Goal: Information Seeking & Learning: Learn about a topic

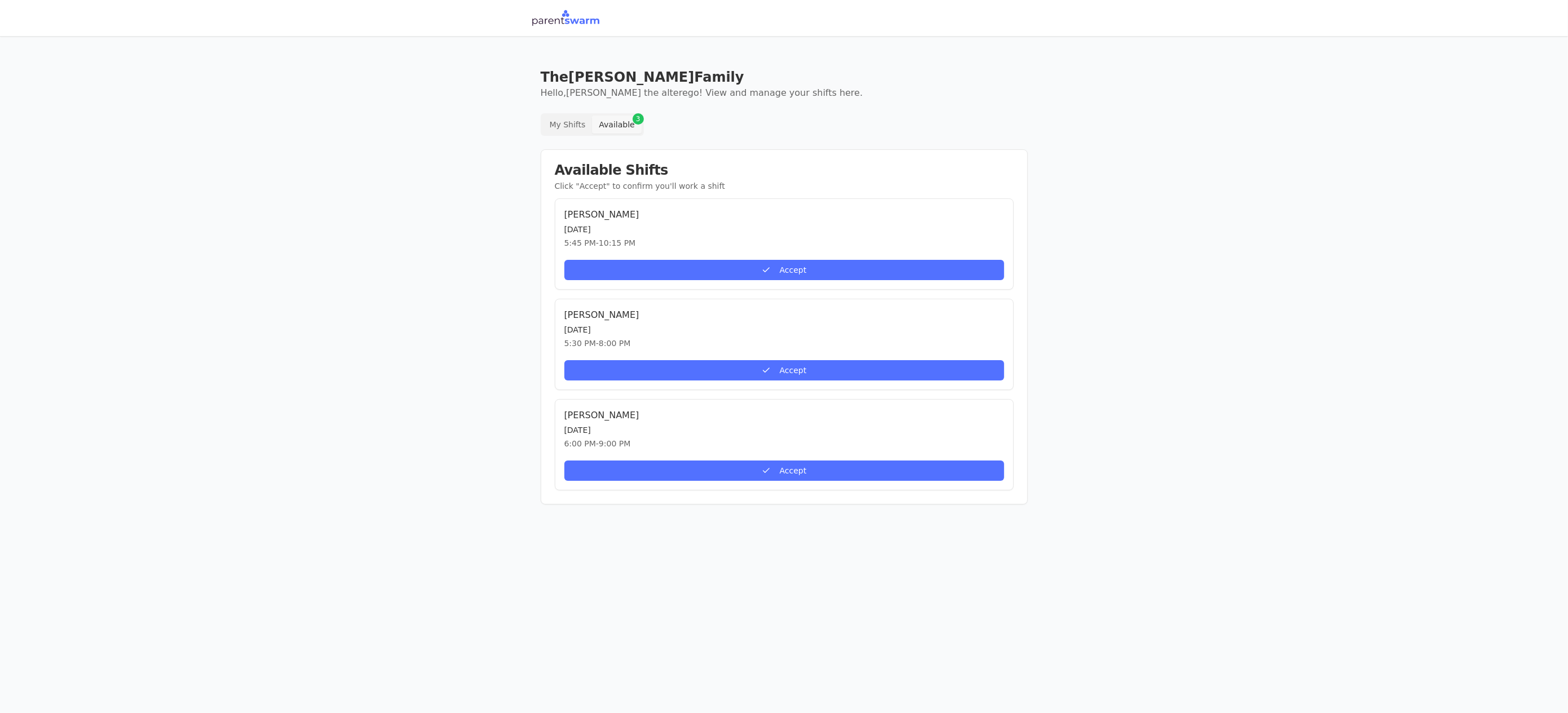
click at [579, 126] on button "My Shifts" at bounding box center [568, 125] width 50 height 18
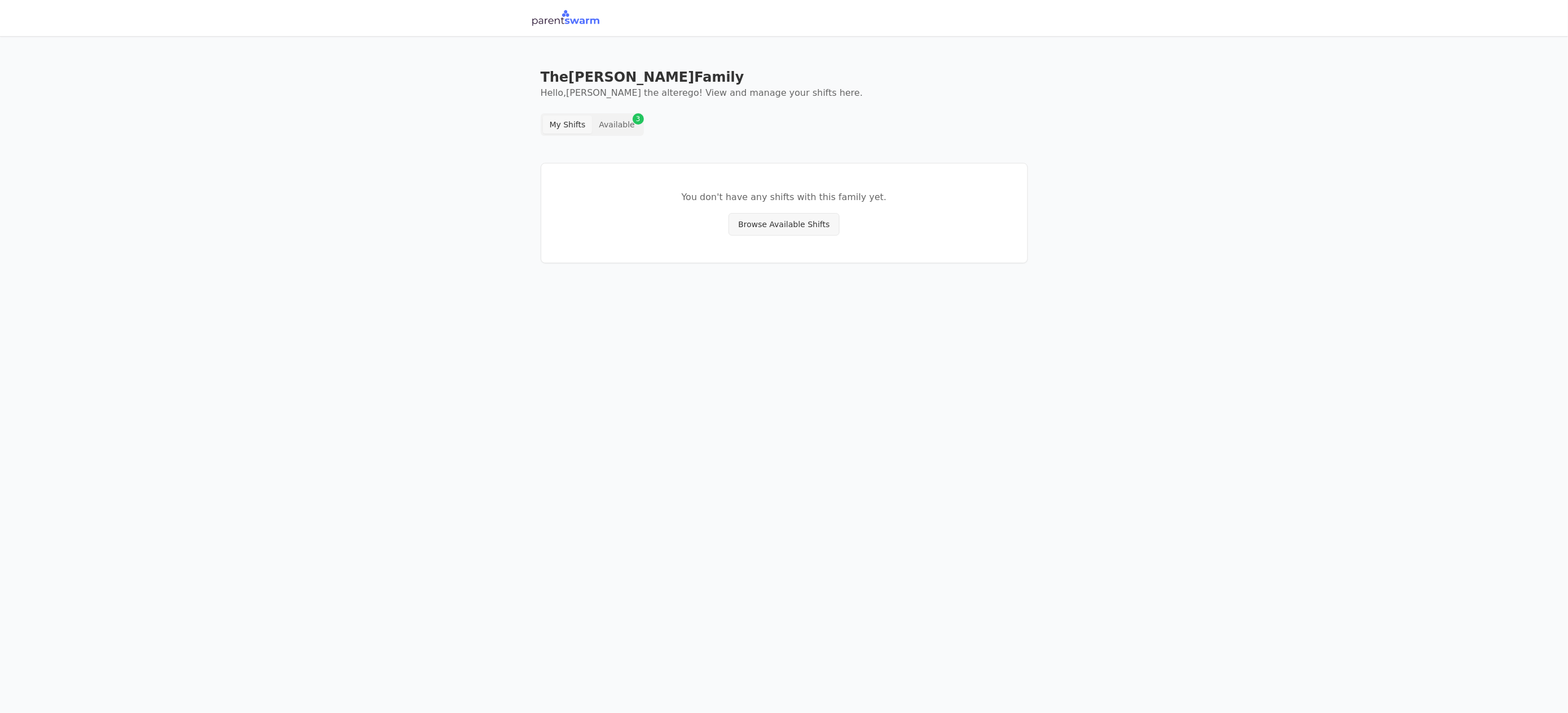
click at [614, 126] on button "Available 3" at bounding box center [617, 125] width 49 height 18
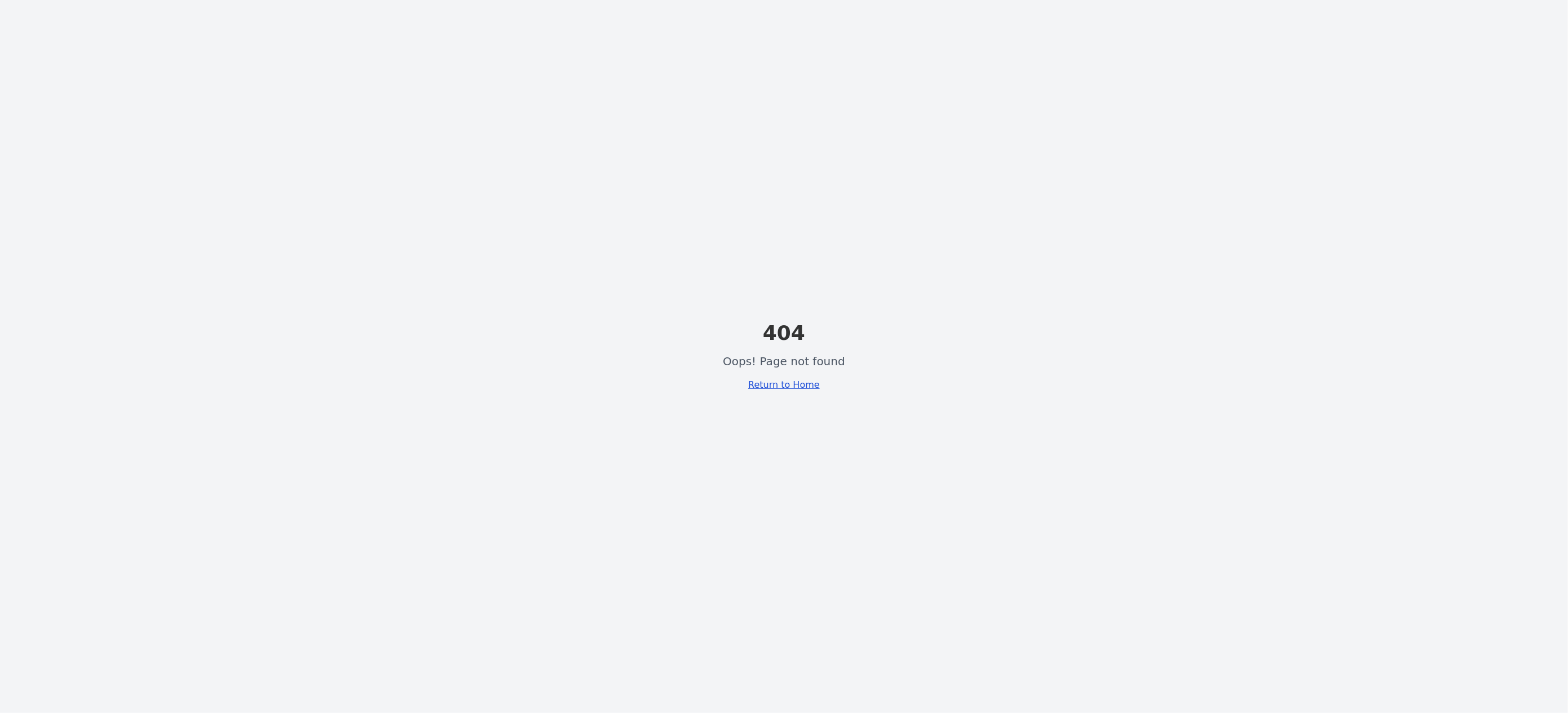
click at [793, 379] on link "Return to Home" at bounding box center [784, 384] width 72 height 11
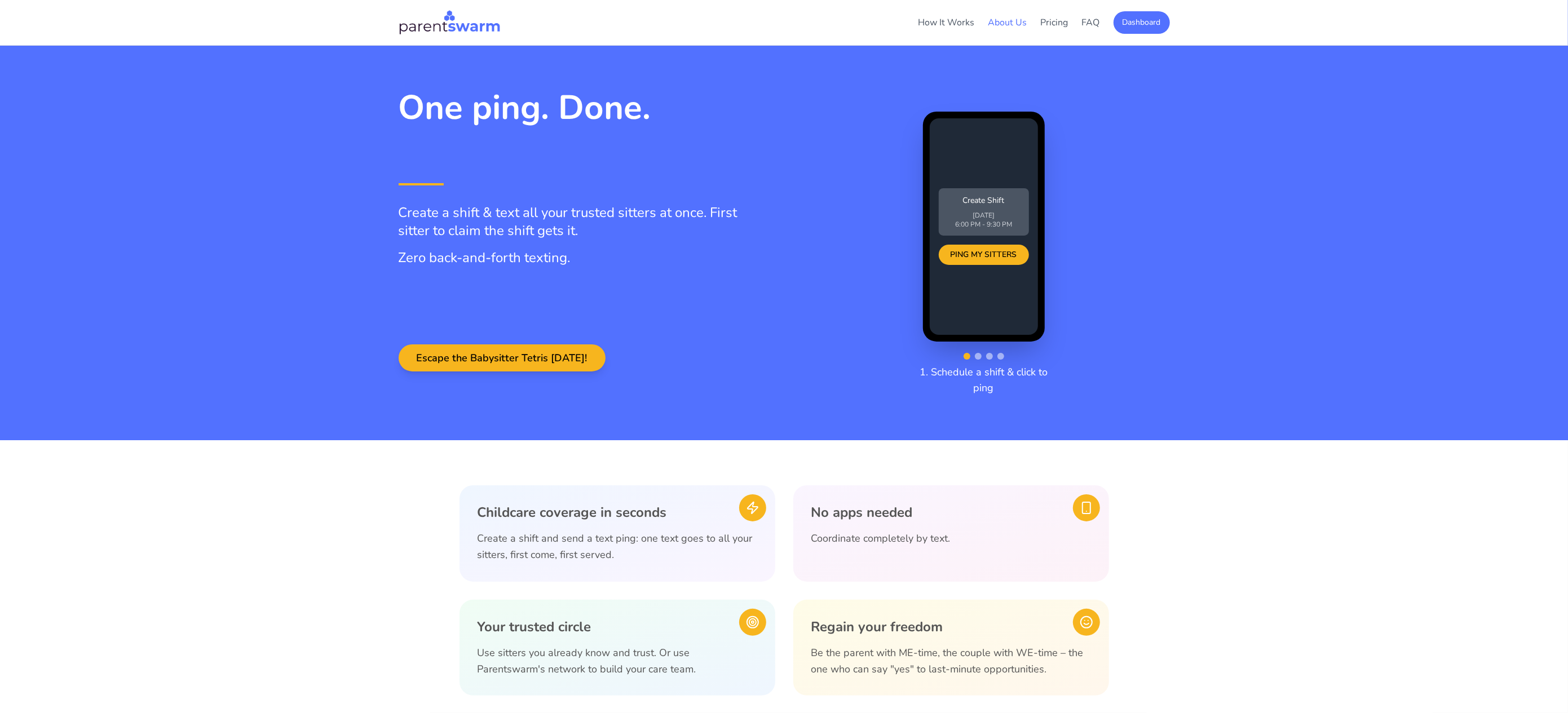
click at [1009, 27] on link "About Us" at bounding box center [1008, 23] width 39 height 12
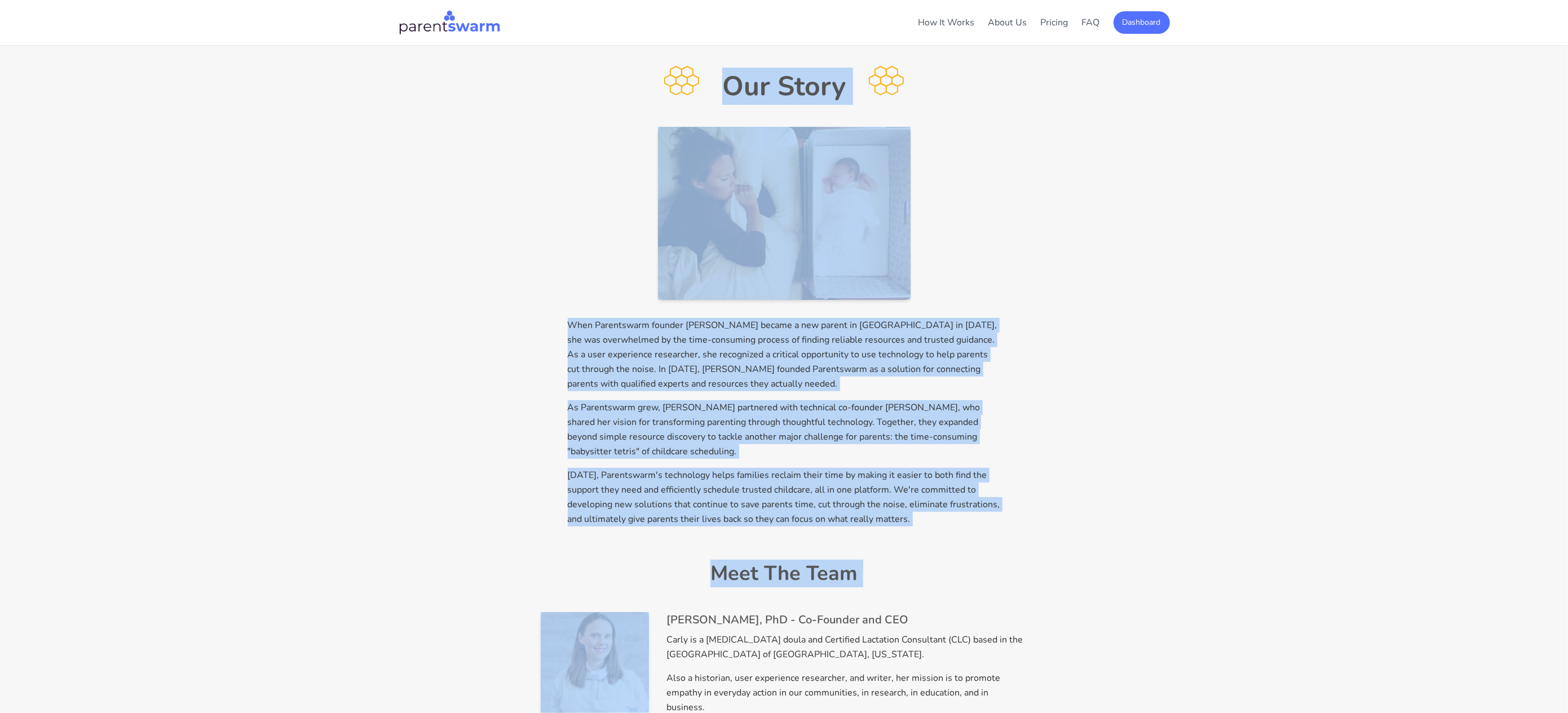
drag, startPoint x: 645, startPoint y: 84, endPoint x: 878, endPoint y: 594, distance: 560.7
click at [878, 594] on div "Our Story When Parentswarm founder [PERSON_NAME] became a new parent in [GEOGRA…" at bounding box center [784, 504] width 505 height 917
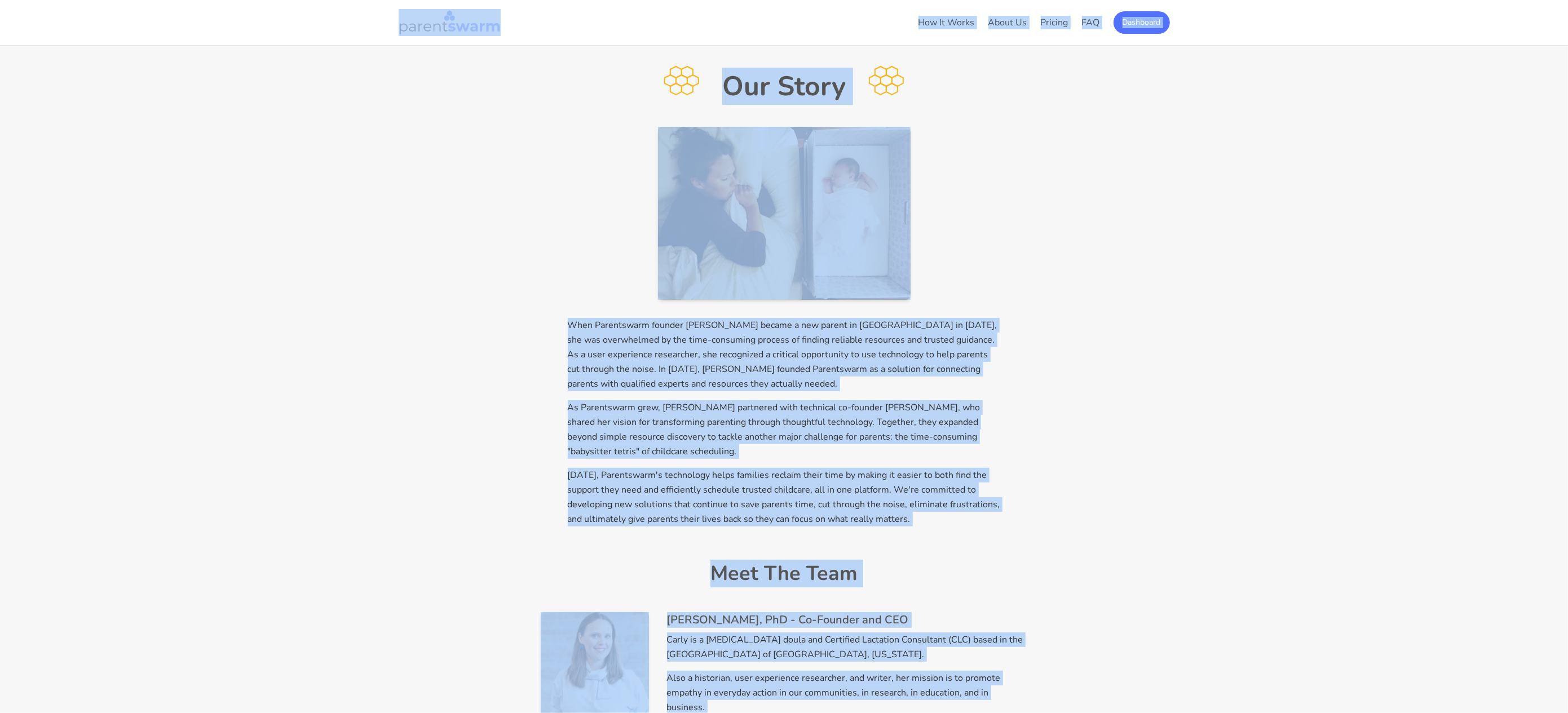
click at [455, 19] on img at bounding box center [450, 23] width 103 height 27
click at [453, 35] on img at bounding box center [450, 23] width 103 height 27
